Goal: Information Seeking & Learning: Find specific fact

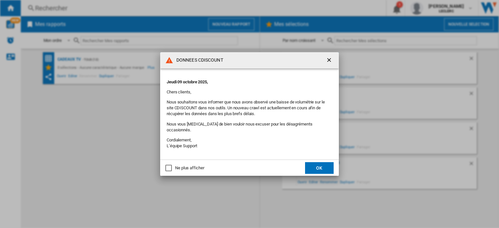
click at [313, 165] on button "OK" at bounding box center [319, 168] width 29 height 12
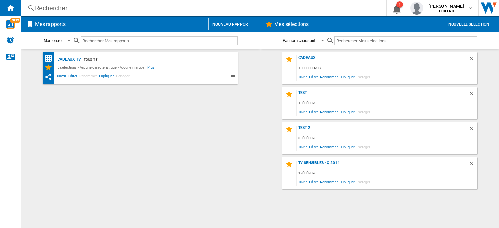
click at [200, 12] on div "Rechercher" at bounding box center [202, 8] width 334 height 9
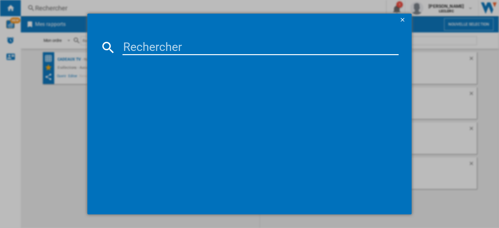
click at [175, 48] on input at bounding box center [260, 48] width 276 height 16
type input "redmi 14C"
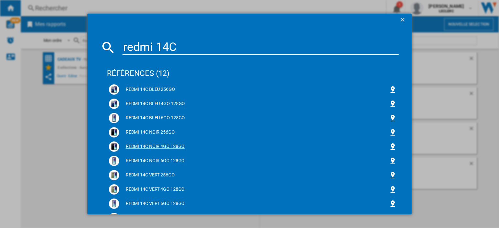
click at [163, 145] on div "REDMI 14C NOIR 4GO 128GO" at bounding box center [254, 147] width 270 height 6
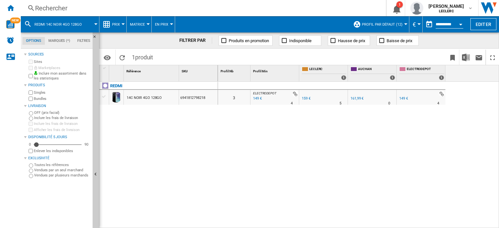
click at [79, 9] on div "Rechercher" at bounding box center [202, 8] width 334 height 9
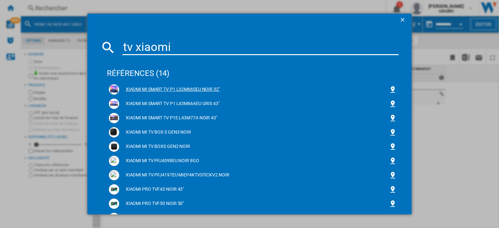
type input "tv xiaomi"
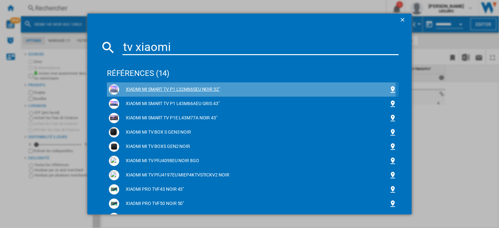
click at [165, 91] on div "XIAOMI MI SMART TV P1 L32M66SEU NOIR 32"" at bounding box center [254, 89] width 270 height 6
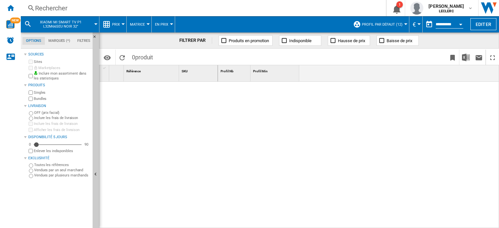
click at [316, 112] on div at bounding box center [358, 155] width 281 height 147
click at [396, 10] on button "1" at bounding box center [396, 8] width 18 height 16
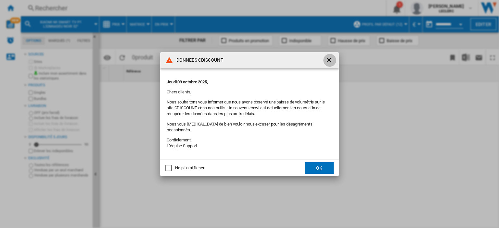
click at [330, 63] on ng-md-icon "getI18NText('BUTTONS.CLOSE_DIALOG')" at bounding box center [330, 61] width 8 height 8
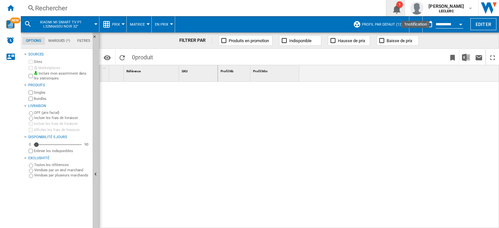
click at [401, 13] on button "1" at bounding box center [396, 8] width 18 height 16
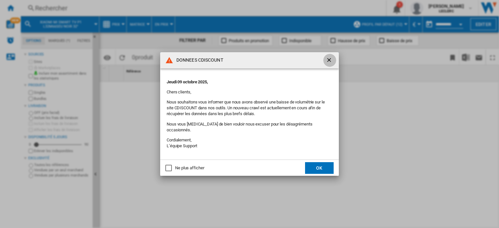
click at [329, 64] on ng-md-icon "getI18NText('BUTTONS.CLOSE_DIALOG')" at bounding box center [330, 61] width 8 height 8
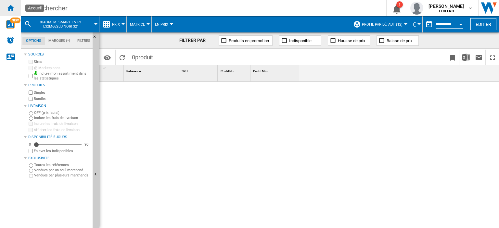
click at [3, 13] on div "Accueil" at bounding box center [10, 8] width 21 height 16
